Goal: Transaction & Acquisition: Purchase product/service

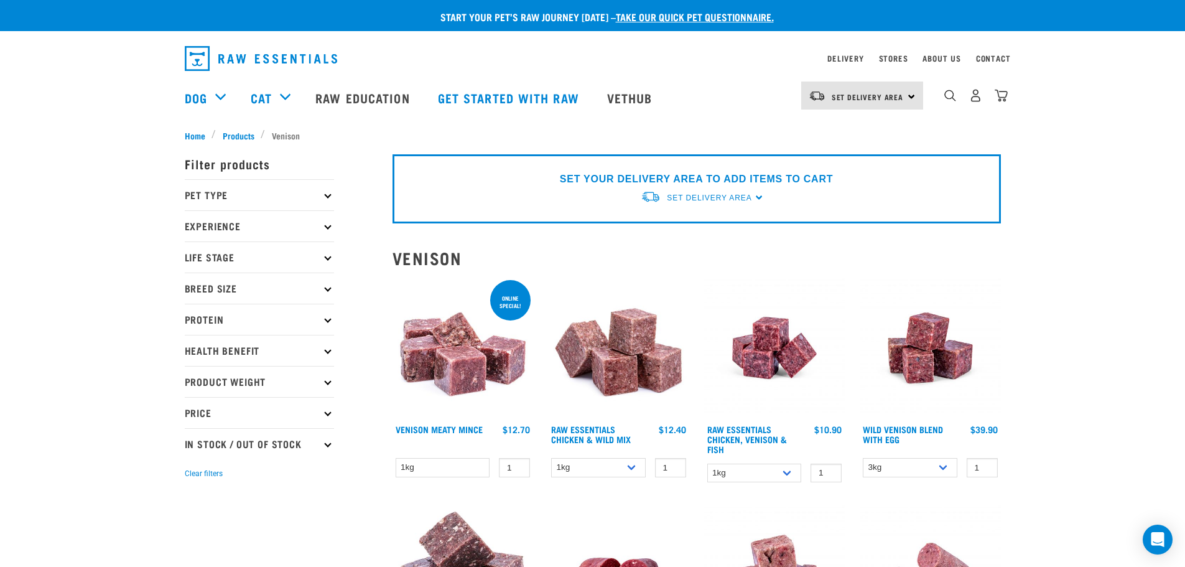
click at [298, 316] on p "Protein" at bounding box center [259, 319] width 149 height 31
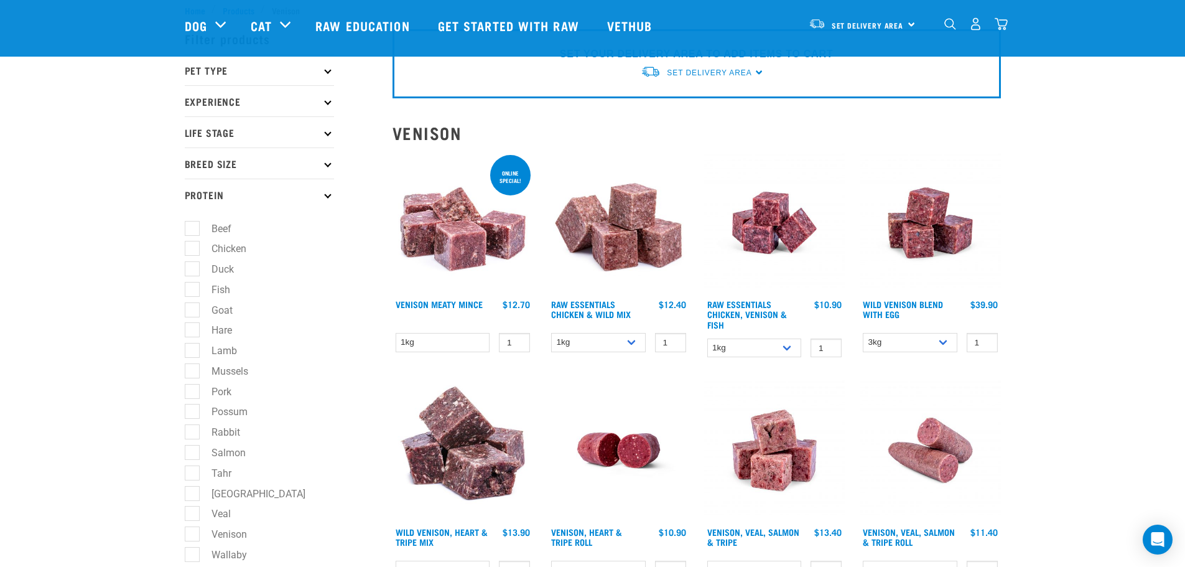
scroll to position [187, 0]
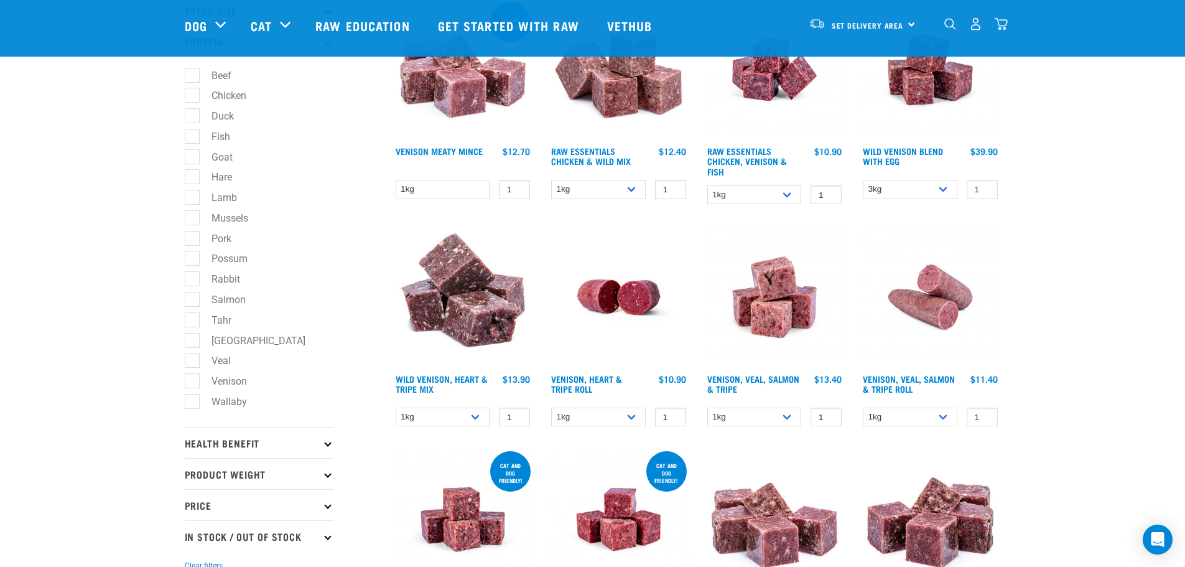
click at [192, 380] on label "Venison" at bounding box center [222, 381] width 60 height 16
click at [190, 380] on input "Venison" at bounding box center [189, 379] width 8 height 8
checkbox input "true"
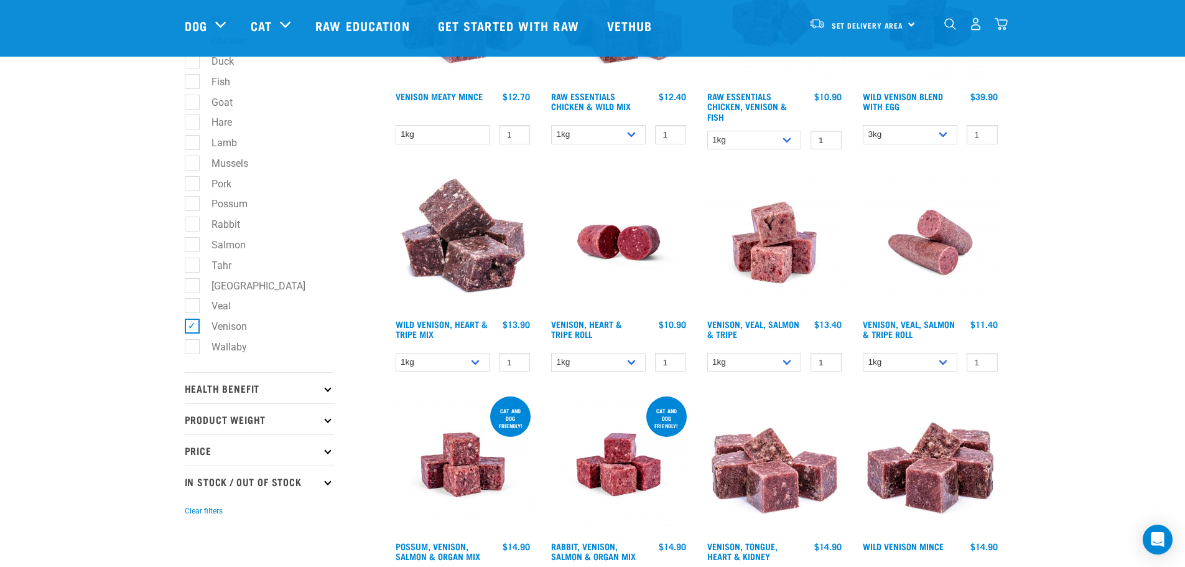
scroll to position [249, 0]
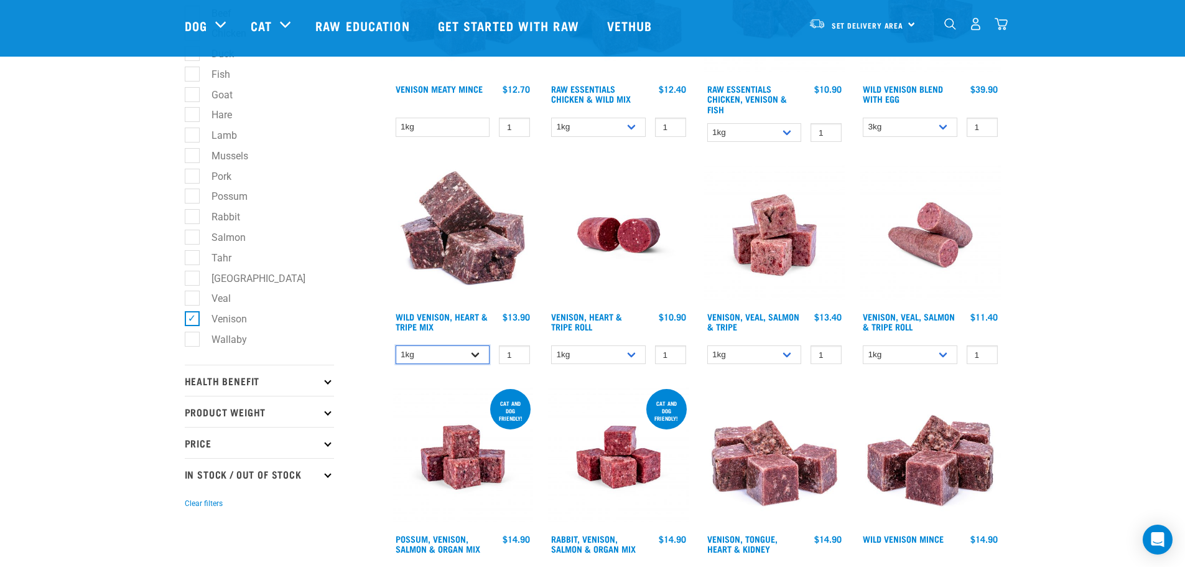
click at [473, 352] on select "1kg 3kg" at bounding box center [443, 354] width 95 height 19
click at [396, 345] on select "1kg 3kg" at bounding box center [443, 354] width 95 height 19
click at [454, 357] on select "1kg 3kg" at bounding box center [443, 354] width 95 height 19
select select "762"
click at [396, 345] on select "1kg 3kg" at bounding box center [443, 354] width 95 height 19
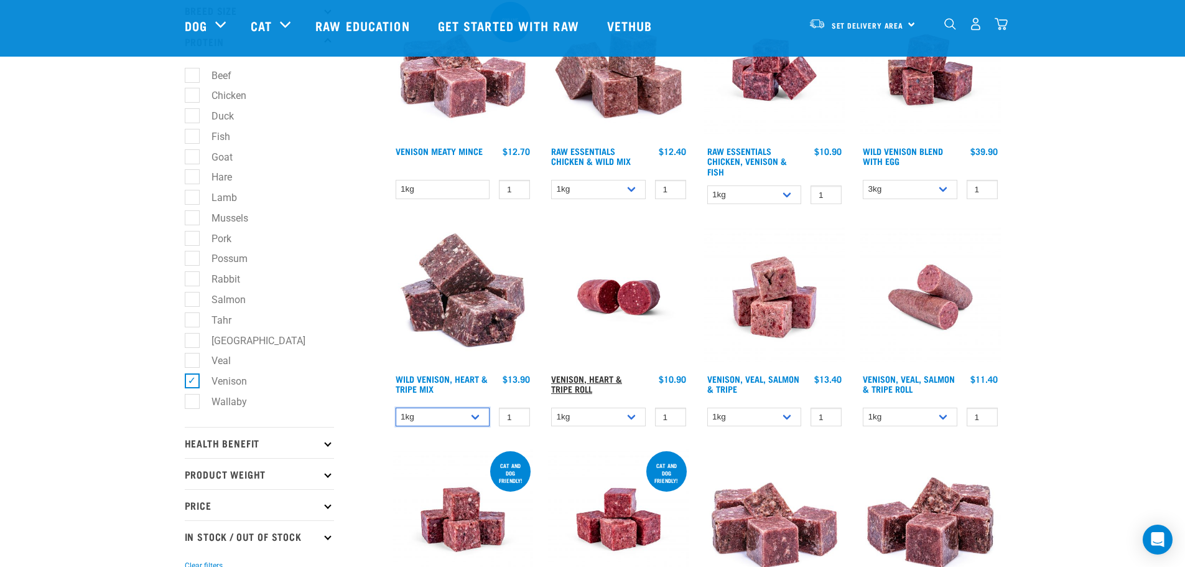
scroll to position [0, 0]
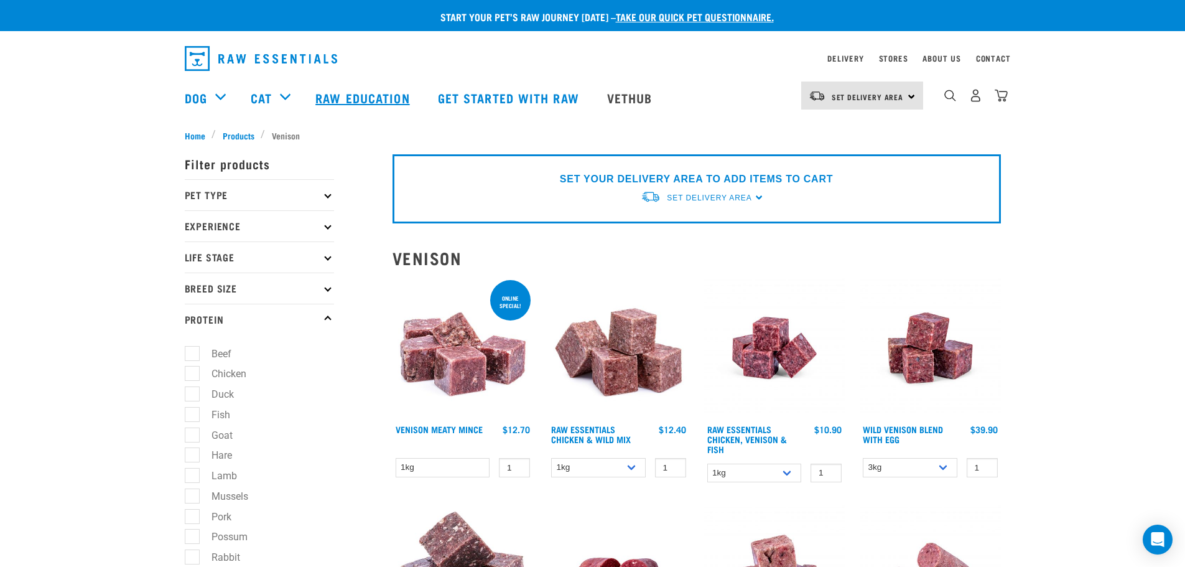
click at [346, 100] on link "Raw Education" at bounding box center [364, 98] width 122 height 50
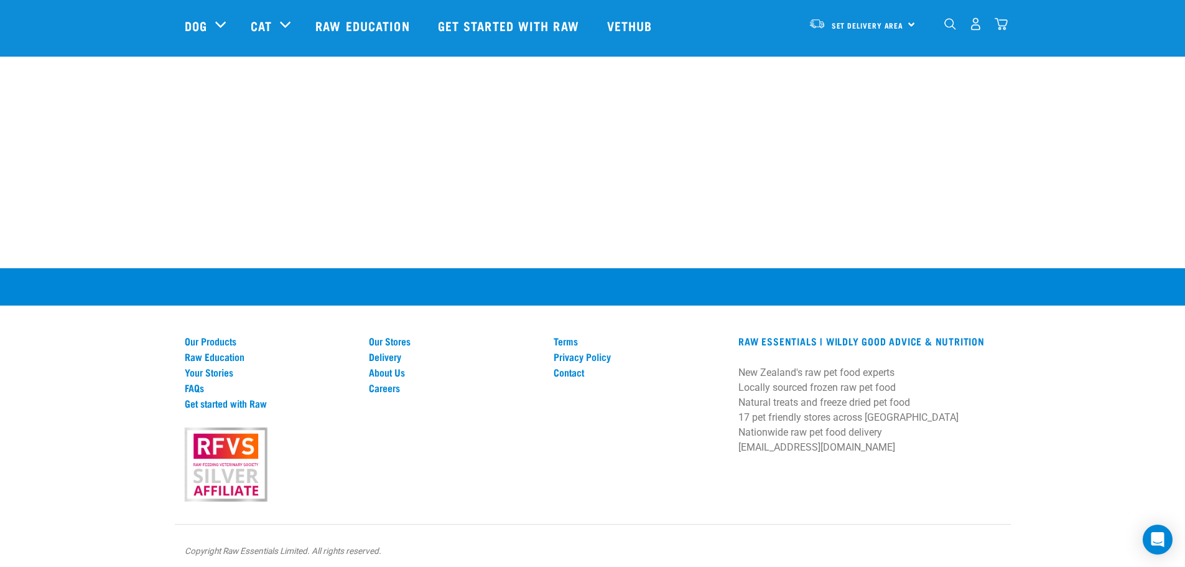
scroll to position [1011, 0]
